Goal: Task Accomplishment & Management: Use online tool/utility

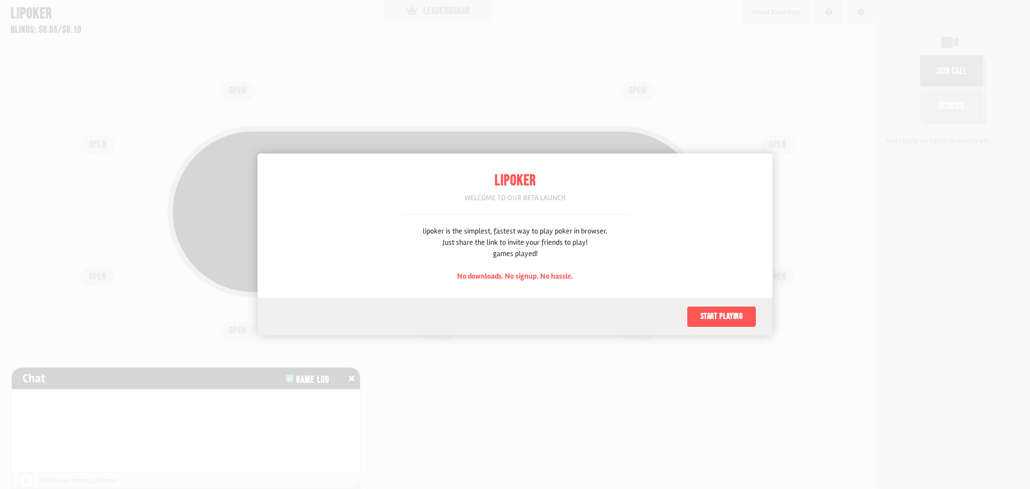
scroll to position [54, 0]
click at [536, 268] on div "lipoker is the simplest, fastest way to play poker in browser. Just share the l…" at bounding box center [515, 253] width 184 height 56
click at [707, 325] on button "Start playing" at bounding box center [721, 316] width 70 height 21
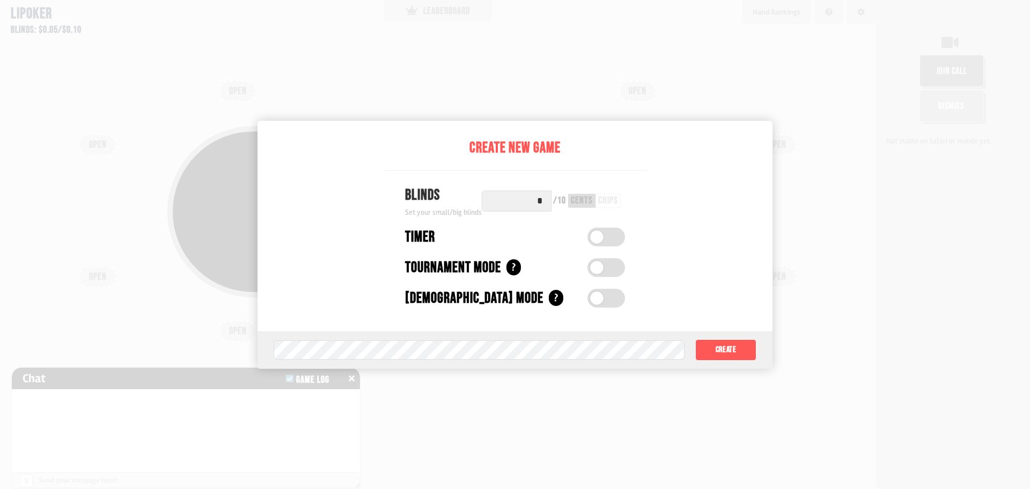
drag, startPoint x: 516, startPoint y: 203, endPoint x: 566, endPoint y: 199, distance: 49.5
click at [566, 199] on div "* / 10 cents chips" at bounding box center [553, 200] width 143 height 21
drag, startPoint x: 566, startPoint y: 199, endPoint x: 588, endPoint y: 199, distance: 22.5
click at [567, 199] on div "/ 10 cents chips" at bounding box center [587, 200] width 76 height 21
click at [605, 201] on div "chips" at bounding box center [608, 201] width 20 height 10
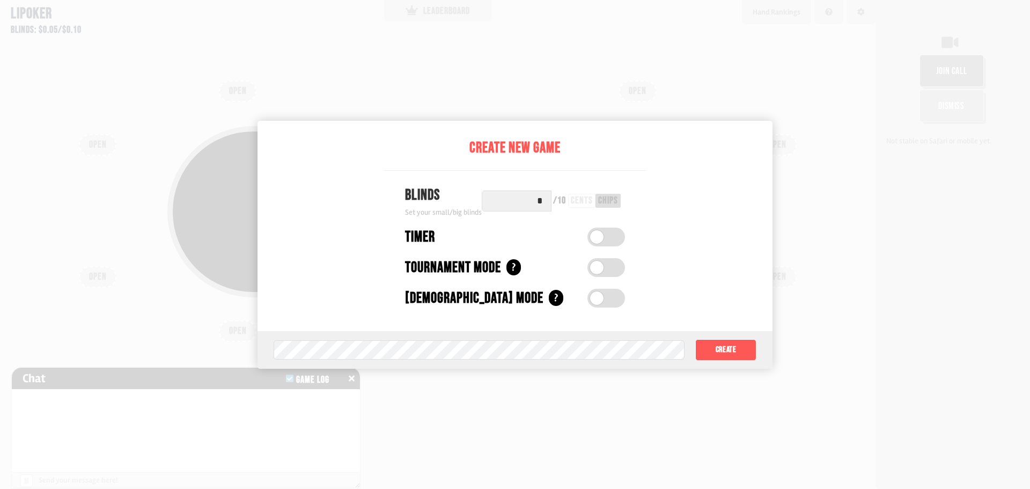
click at [579, 200] on div "cents" at bounding box center [582, 201] width 22 height 10
click at [616, 200] on div "chips" at bounding box center [608, 201] width 20 height 10
drag, startPoint x: 540, startPoint y: 204, endPoint x: 551, endPoint y: 202, distance: 11.6
click at [551, 202] on input "*" at bounding box center [517, 200] width 70 height 21
click at [514, 316] on div "Create New Game Blinds Set your small/big blinds * / 10 cents chips Timer Timer…" at bounding box center [514, 226] width 263 height 210
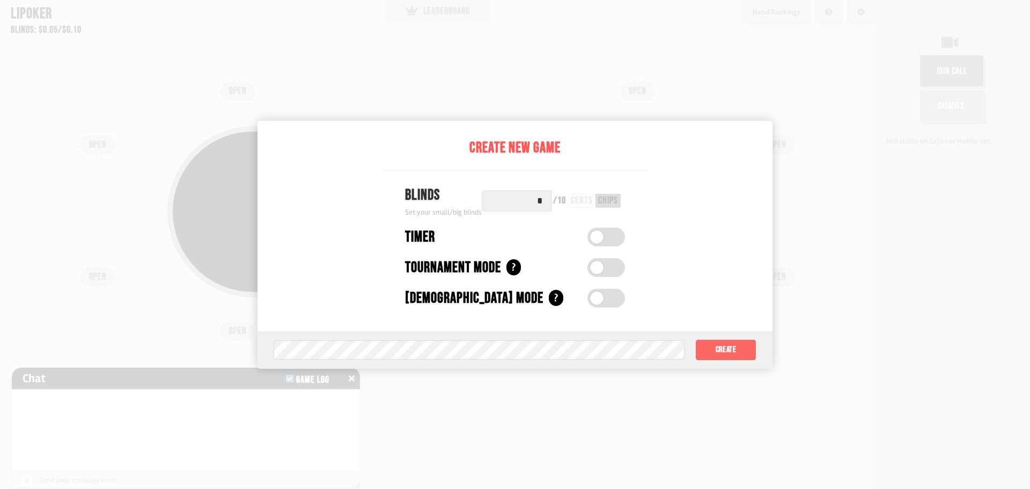
click at [721, 349] on button "Create" at bounding box center [725, 349] width 61 height 21
